Goal: Information Seeking & Learning: Learn about a topic

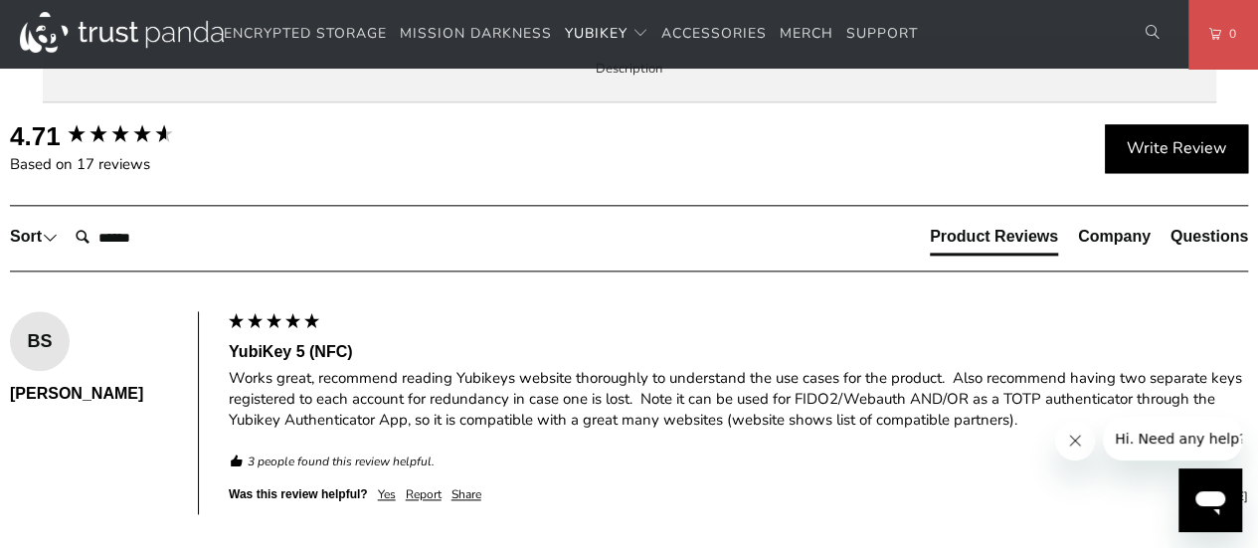
scroll to position [1068, 0]
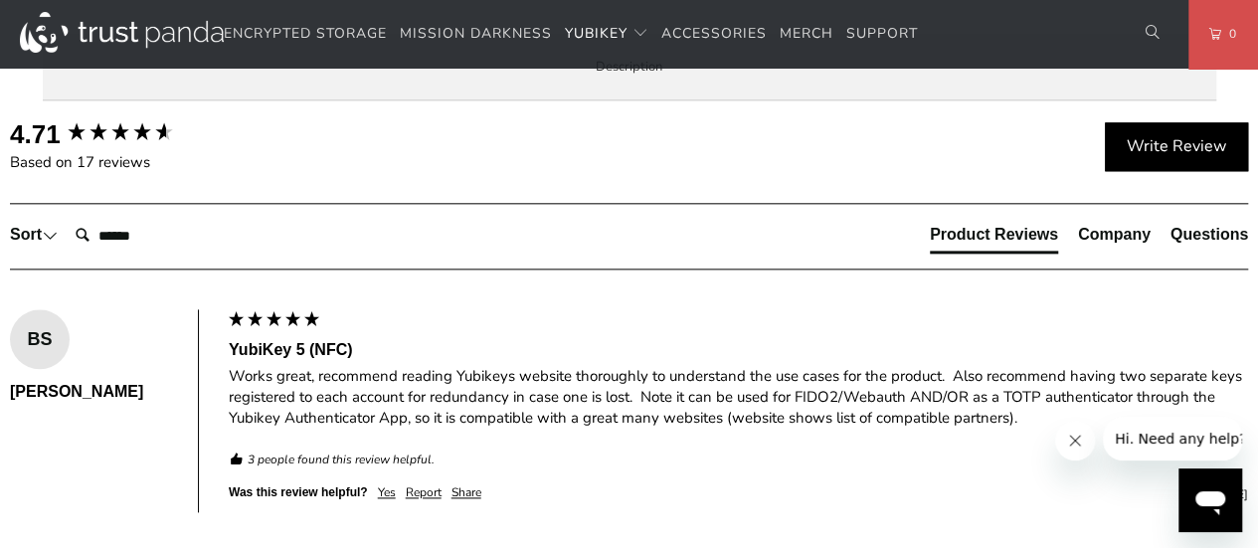
click at [0, 0] on span "Specifications" at bounding box center [0, 0] width 0 height 0
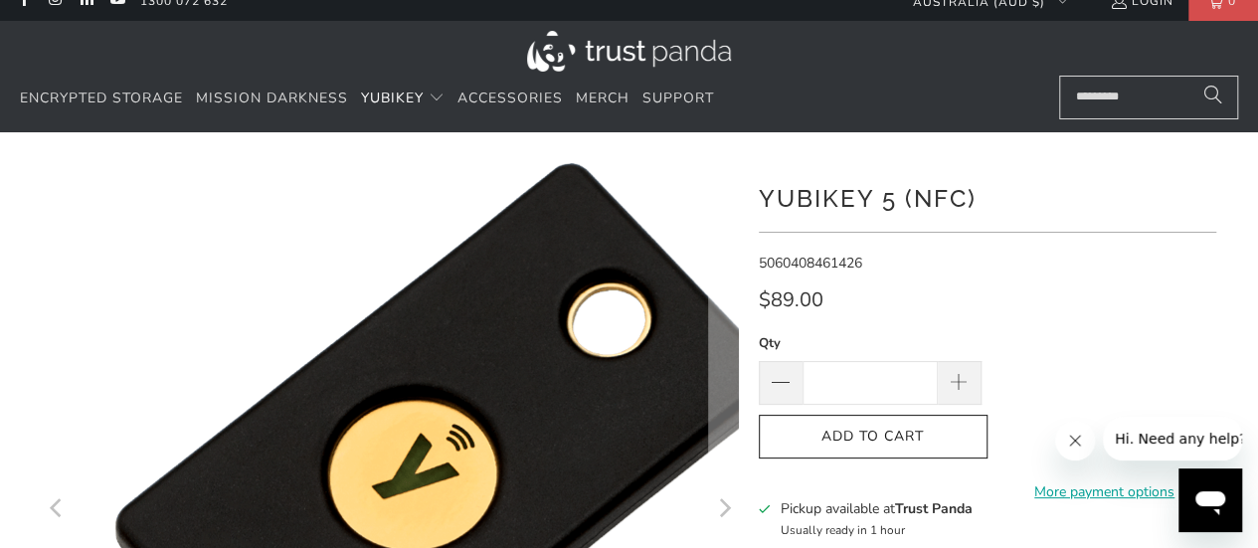
scroll to position [15, 0]
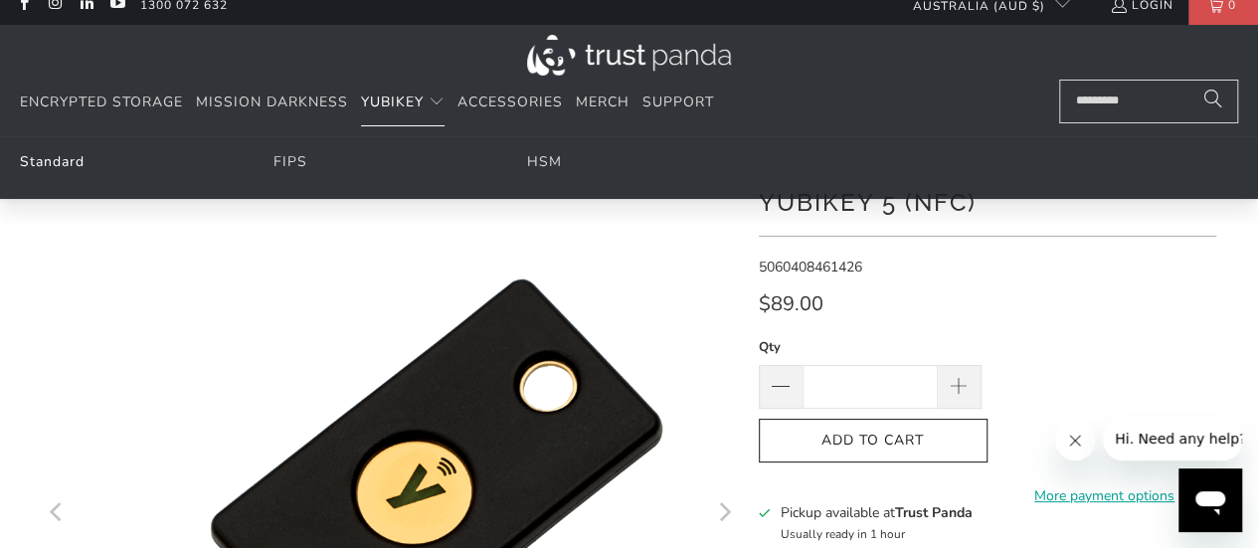
click at [58, 154] on link "Standard" at bounding box center [52, 161] width 65 height 19
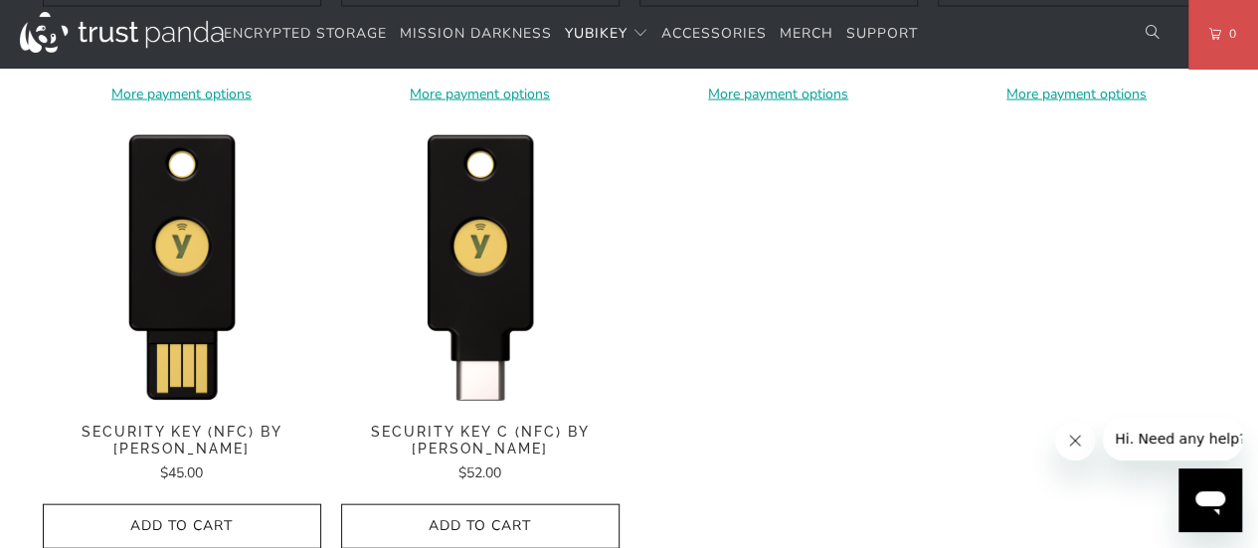
scroll to position [2018, 0]
